Goal: Download file/media

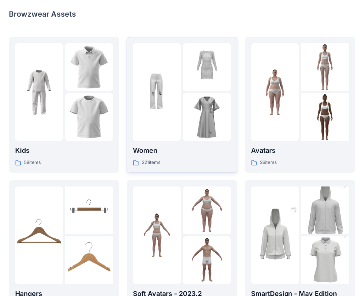
click at [180, 152] on p "Women" at bounding box center [182, 151] width 98 height 10
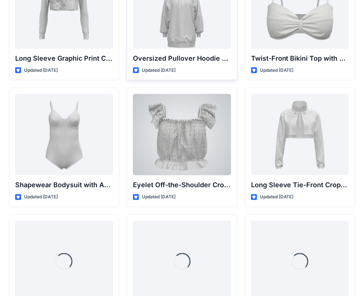
scroll to position [2377, 0]
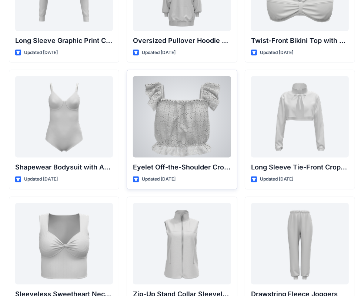
click at [167, 137] on div at bounding box center [182, 116] width 98 height 81
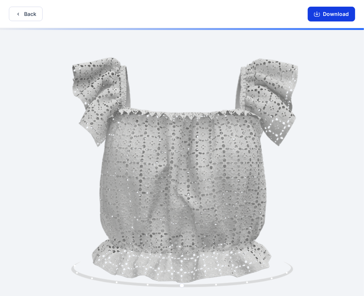
click at [331, 8] on button "Download" at bounding box center [331, 14] width 47 height 15
click at [319, 12] on icon "button" at bounding box center [317, 14] width 6 height 6
click at [18, 15] on icon "button" at bounding box center [18, 14] width 6 height 6
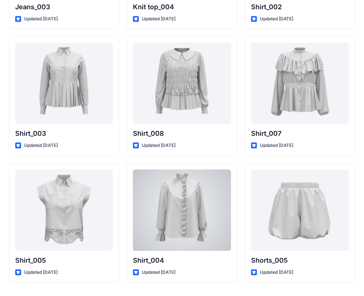
scroll to position [3316, 0]
